Goal: Task Accomplishment & Management: Complete application form

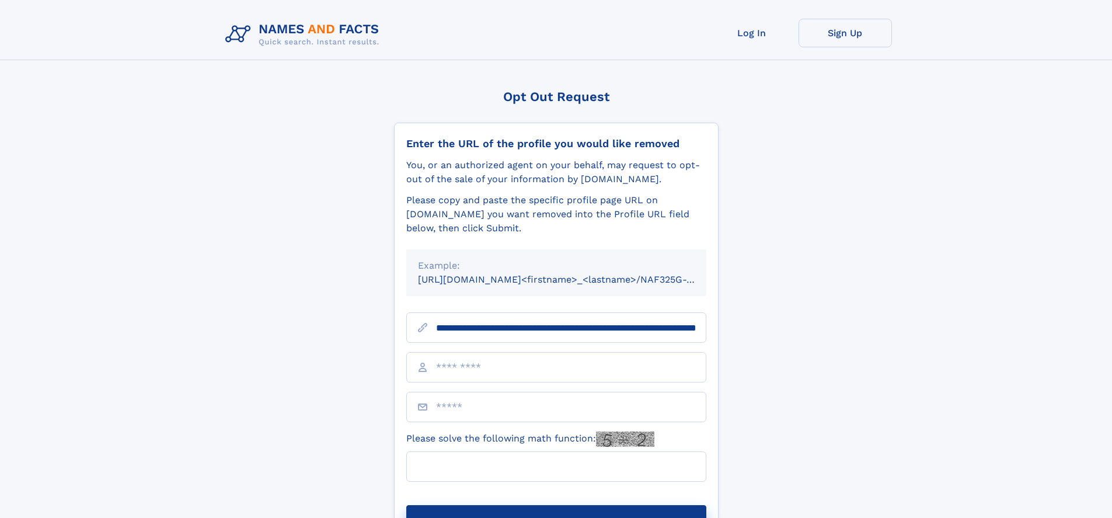
scroll to position [0, 132]
type input "**********"
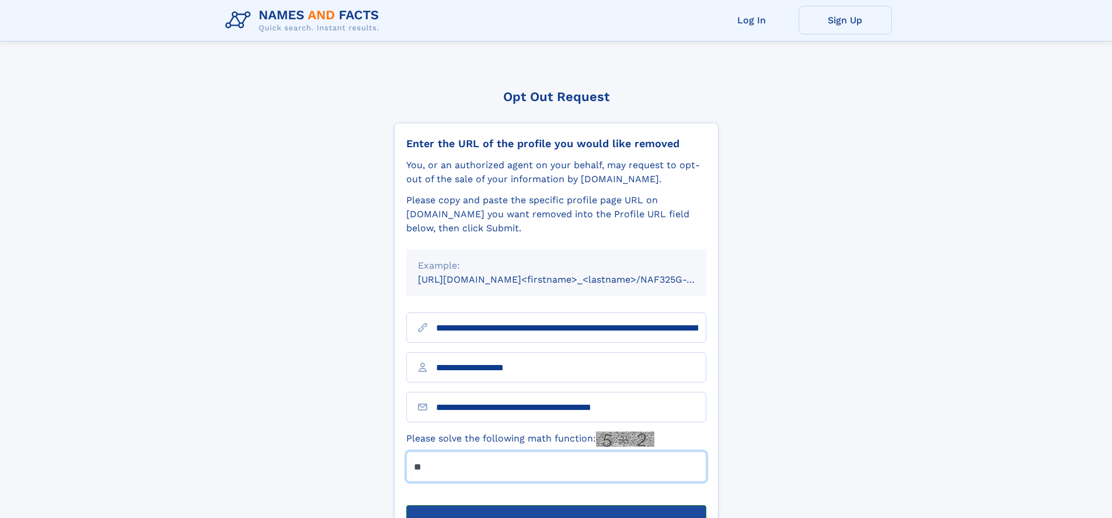
type input "**"
click at [556, 505] on button "Submit Opt Out Request" at bounding box center [556, 523] width 300 height 37
